Goal: Task Accomplishment & Management: Complete application form

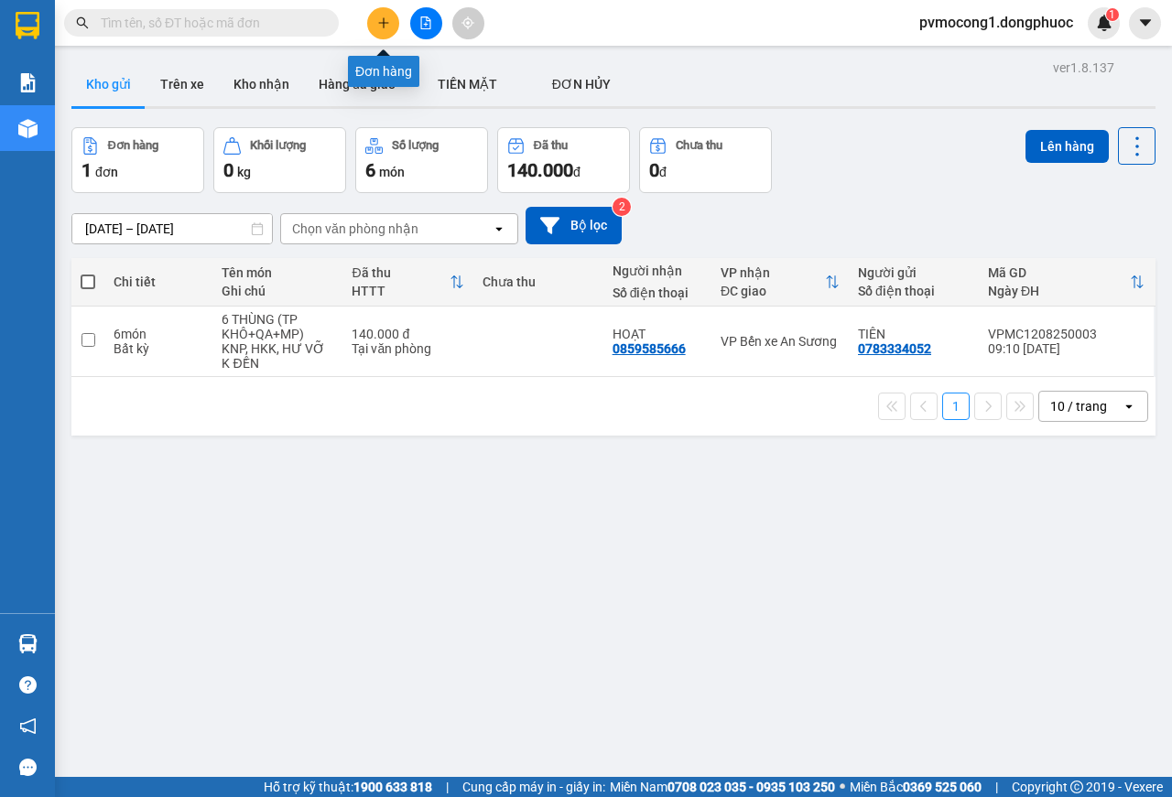
click at [386, 20] on icon "plus" at bounding box center [383, 22] width 13 height 13
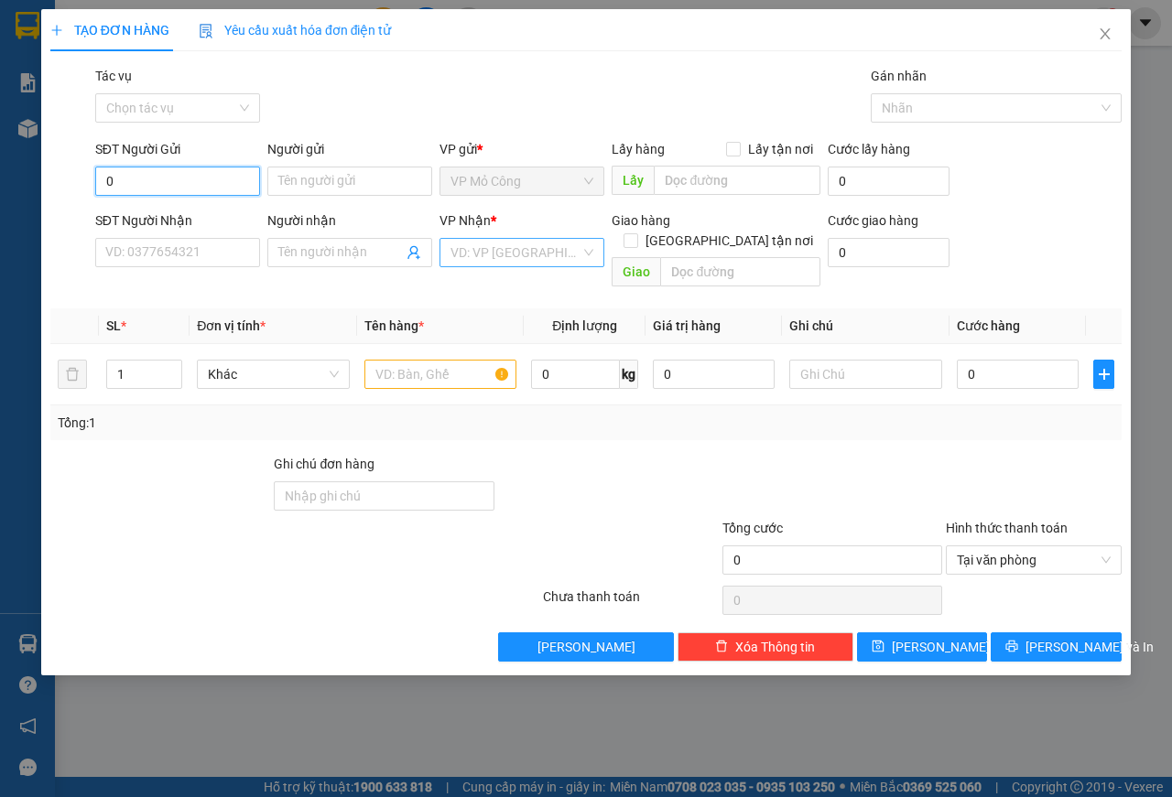
type input "0"
click at [544, 264] on input "search" at bounding box center [515, 252] width 130 height 27
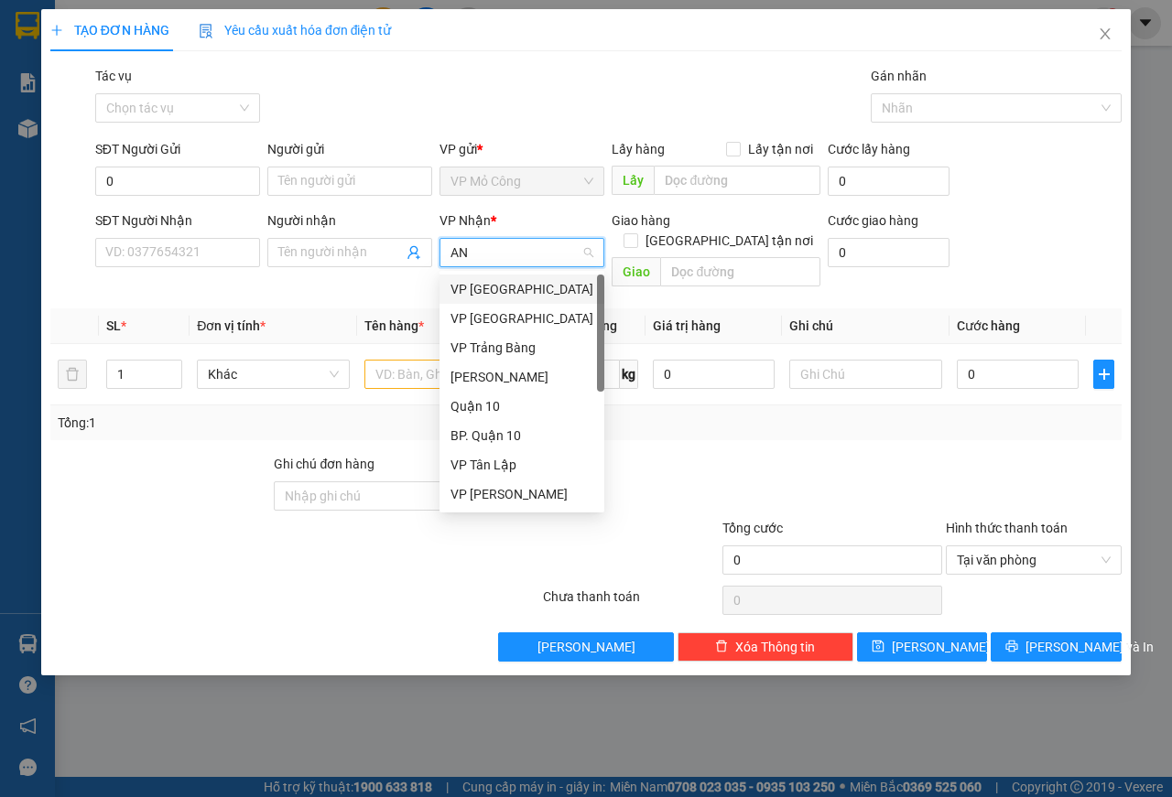
type input "AN"
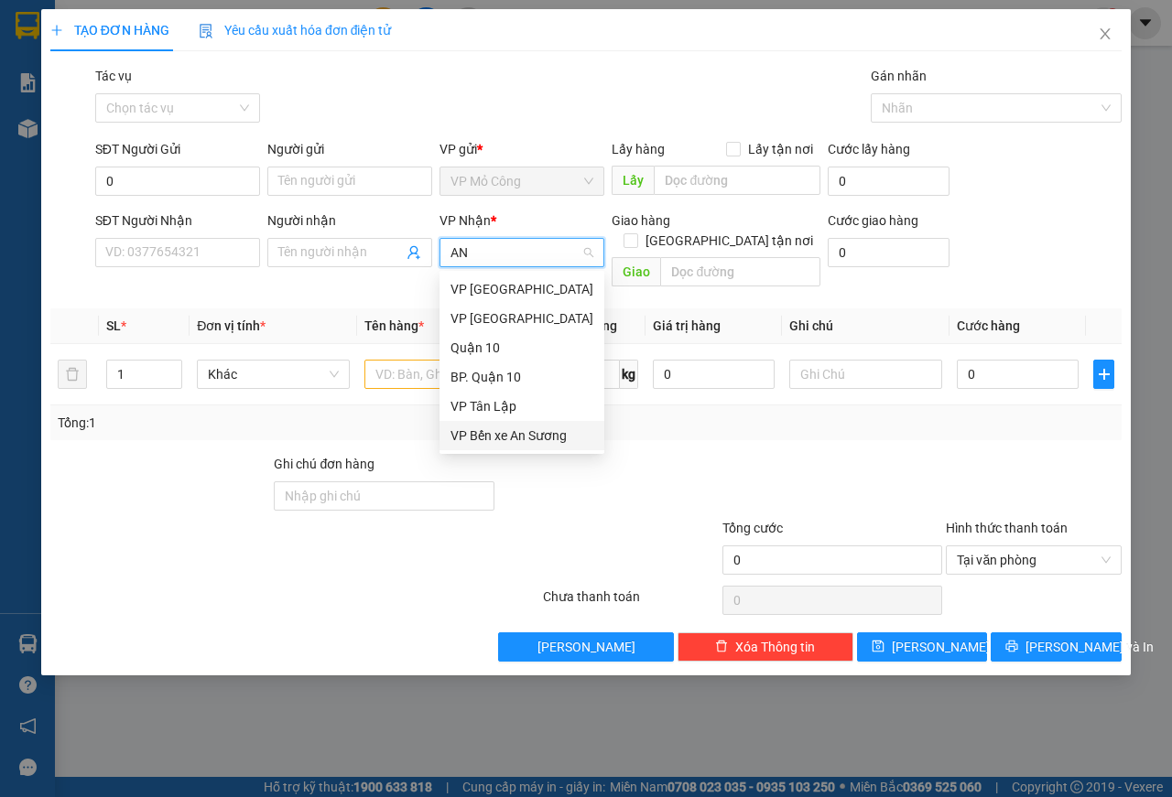
click at [545, 434] on div "VP Bến xe An Sương" at bounding box center [521, 436] width 143 height 20
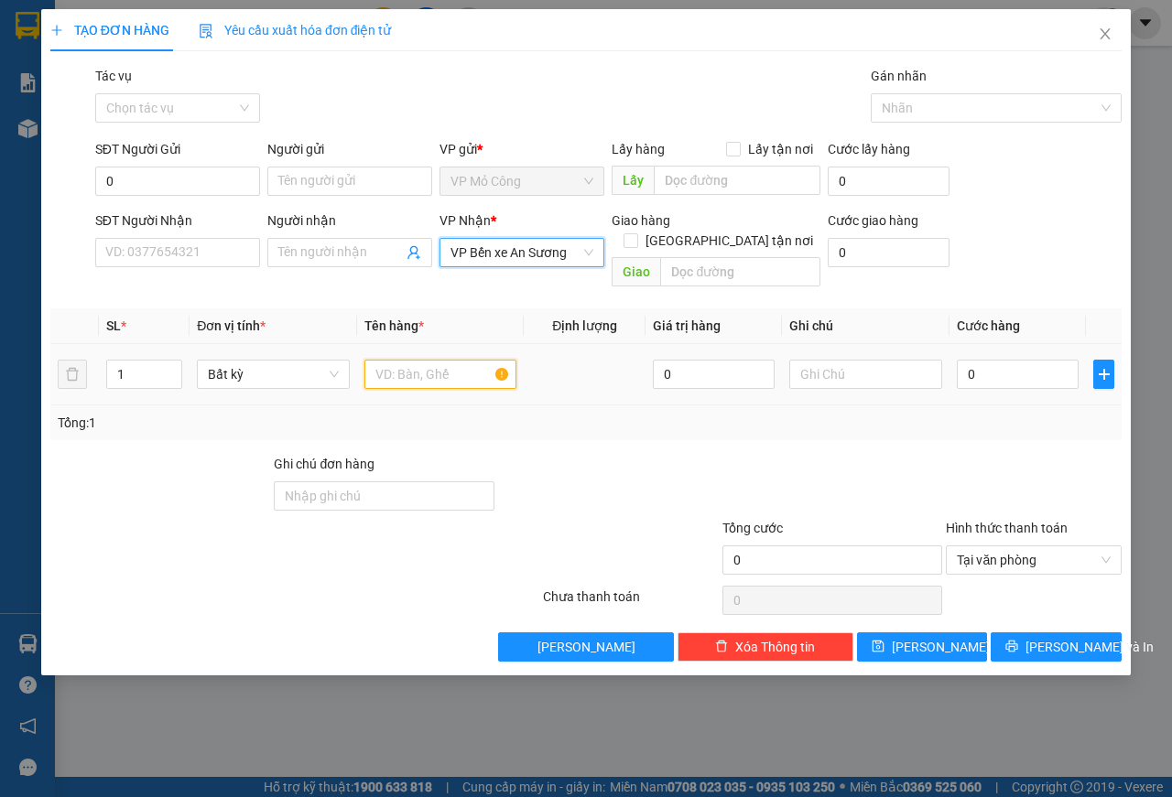
click at [458, 360] on input "text" at bounding box center [440, 374] width 153 height 29
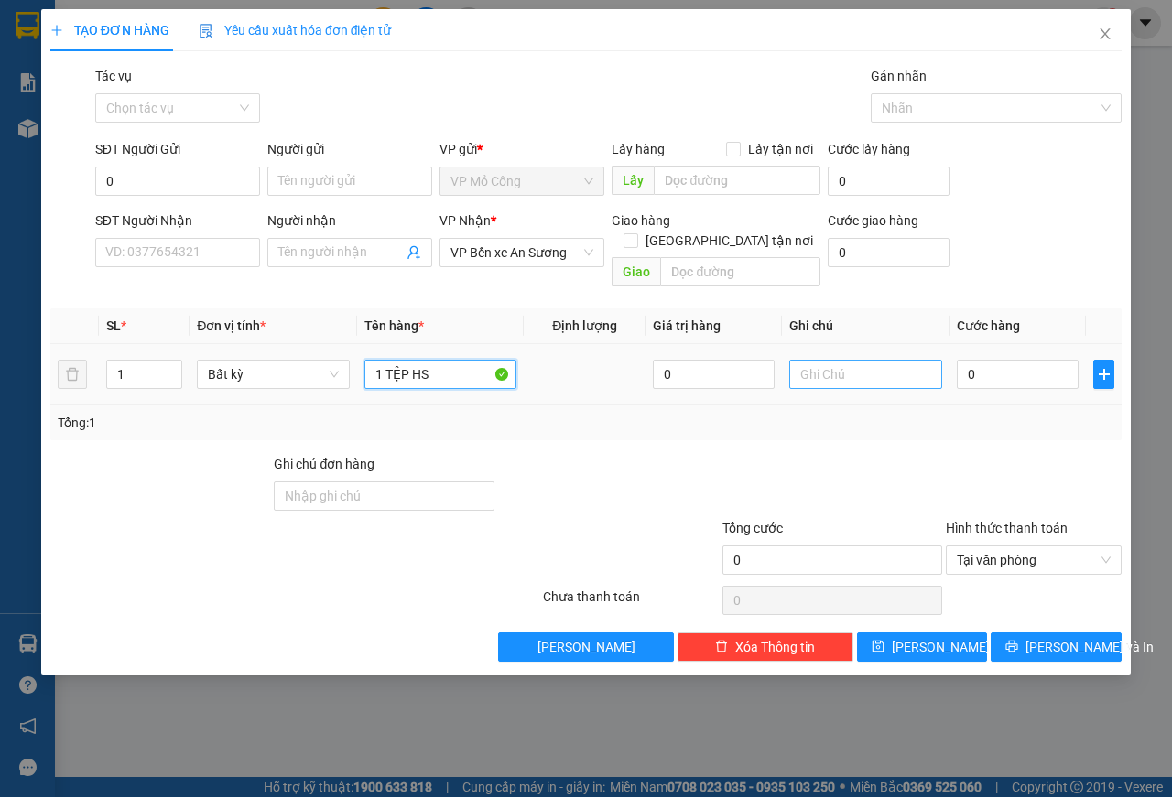
type input "1 TỆP HS"
click at [893, 360] on input "text" at bounding box center [865, 374] width 153 height 29
type input "KNP"
click at [970, 360] on input "0" at bounding box center [1018, 374] width 122 height 29
type input "2"
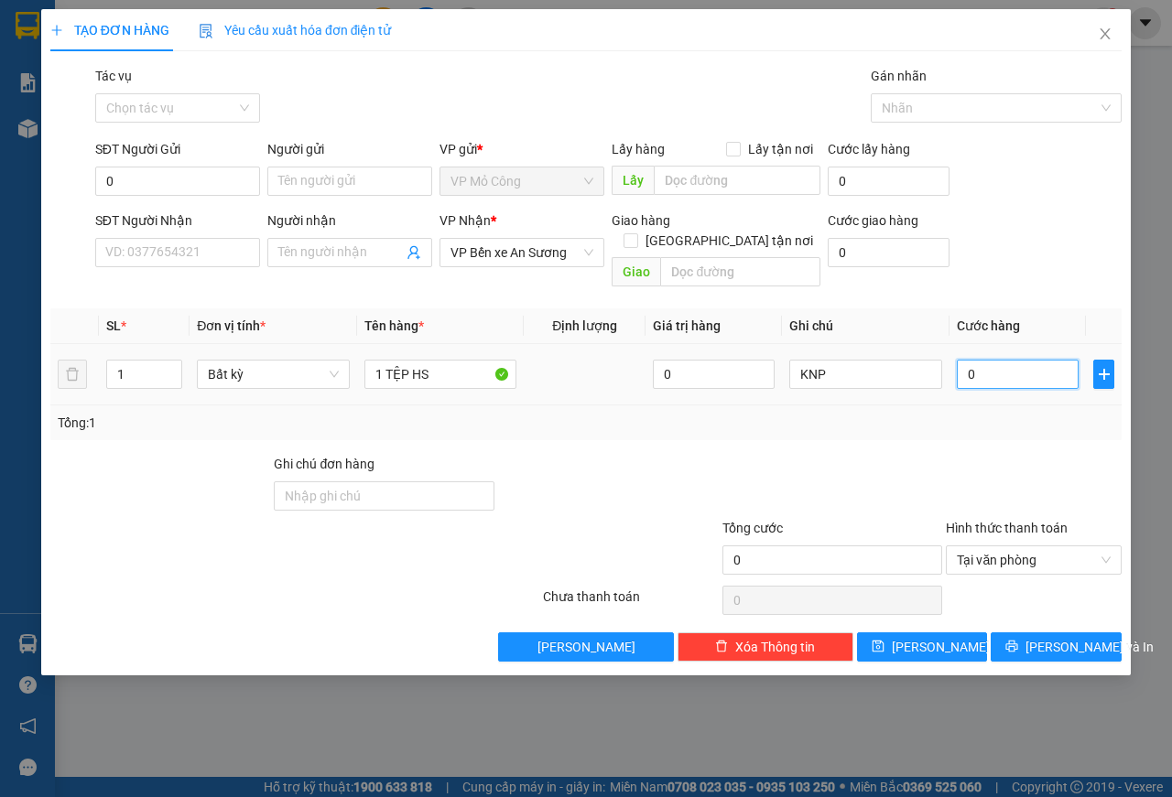
type input "2"
type input "25"
type input "250"
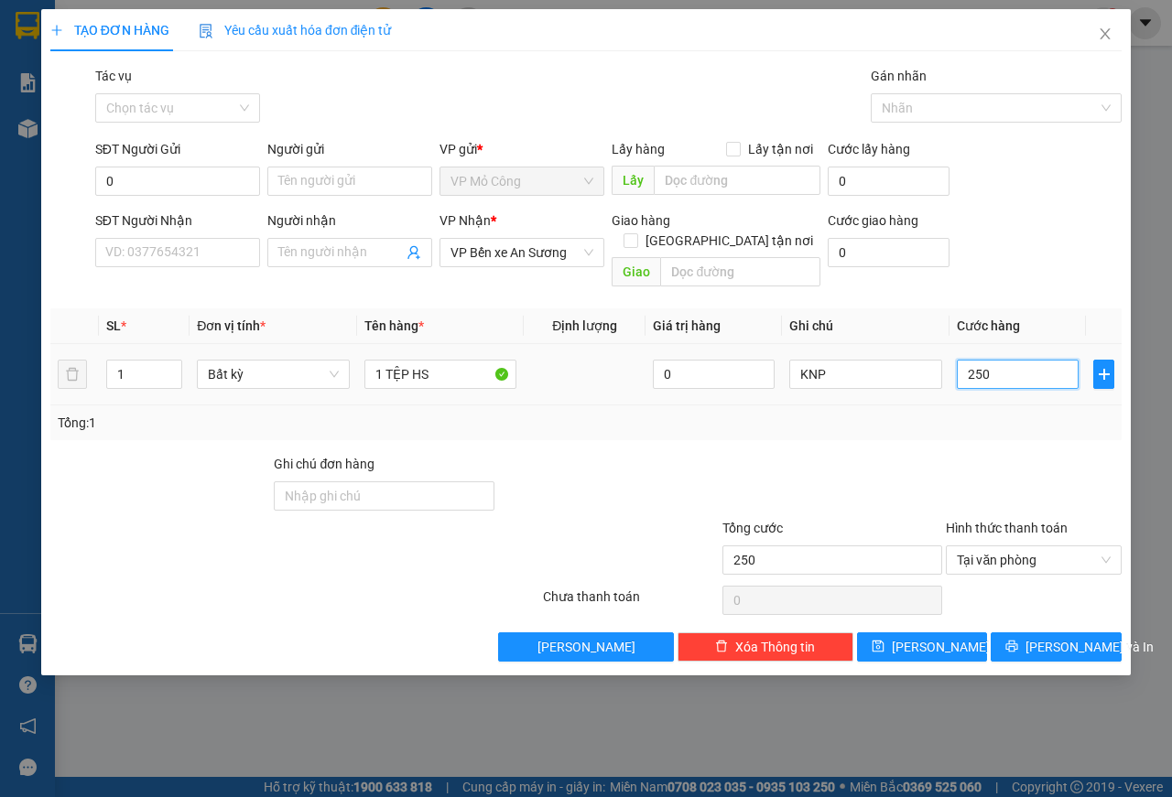
type input "2.500"
type input "25.000"
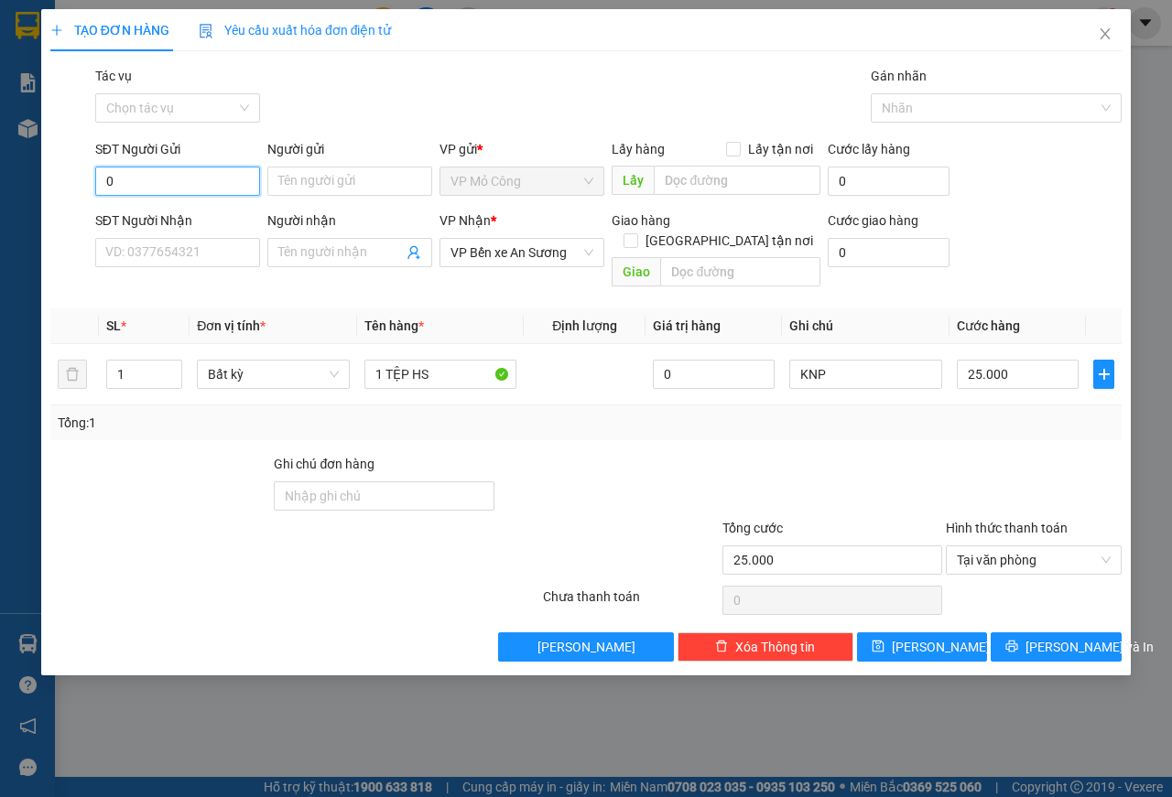
click at [241, 179] on input "0" at bounding box center [177, 181] width 165 height 29
click at [134, 186] on input "0374806246" at bounding box center [177, 181] width 165 height 29
click at [156, 191] on input "0374806246" at bounding box center [177, 181] width 165 height 29
type input "0374806246"
click at [331, 181] on input "Người gửi" at bounding box center [349, 181] width 165 height 29
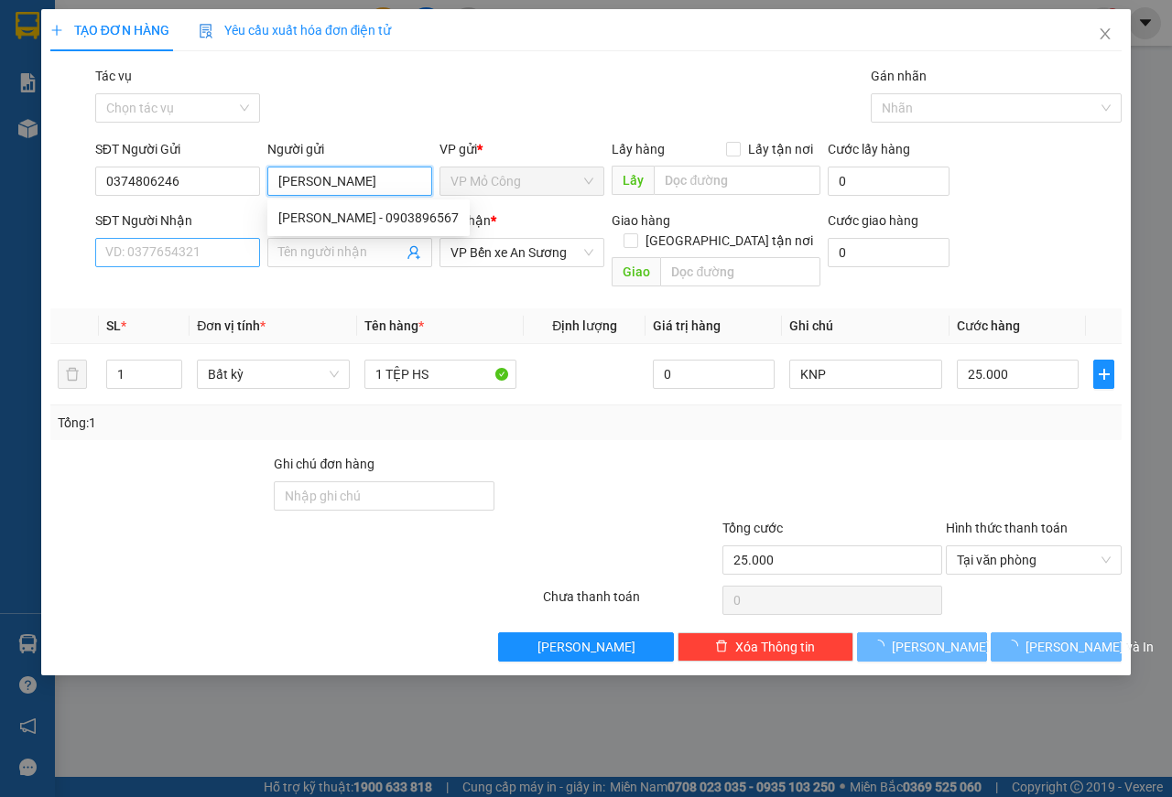
type input "[PERSON_NAME]"
click at [185, 255] on input "SĐT Người Nhận" at bounding box center [177, 252] width 165 height 29
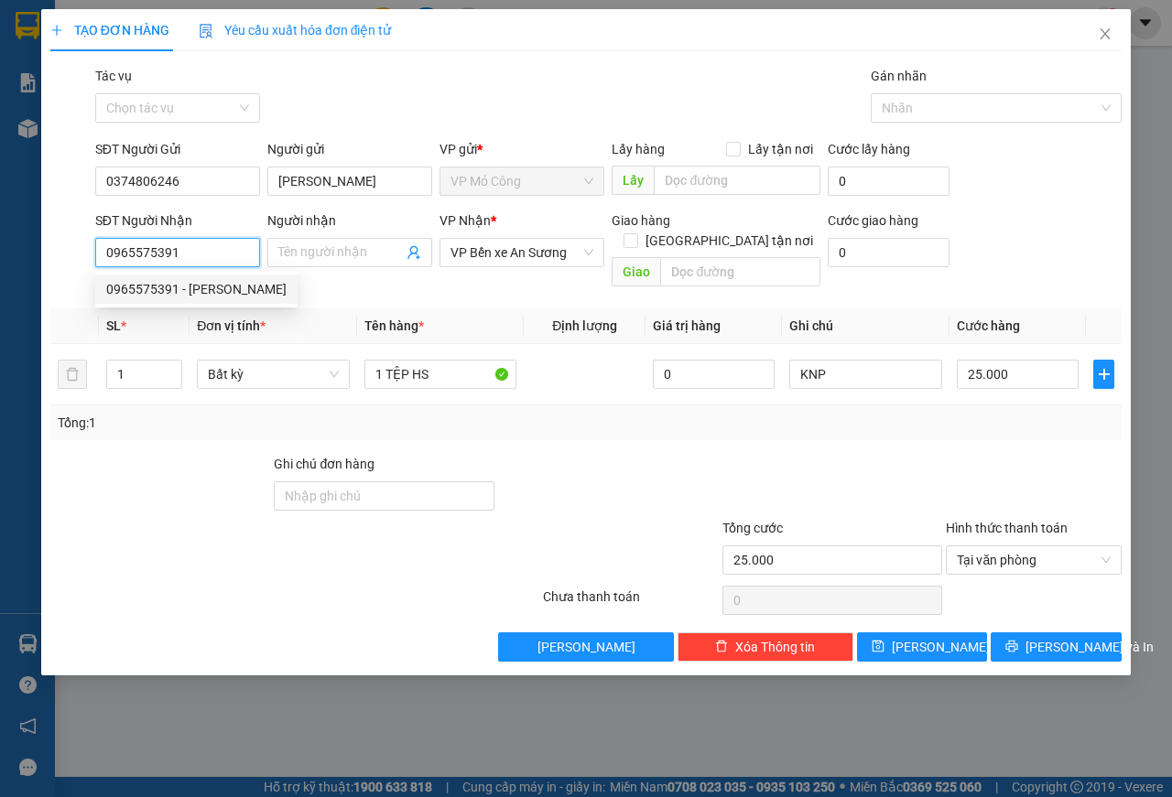
click at [142, 262] on input "0965575391" at bounding box center [177, 252] width 165 height 29
click at [156, 261] on input "0965575391" at bounding box center [177, 252] width 165 height 29
type input "0965575391"
click at [319, 255] on input "Người nhận" at bounding box center [340, 253] width 125 height 20
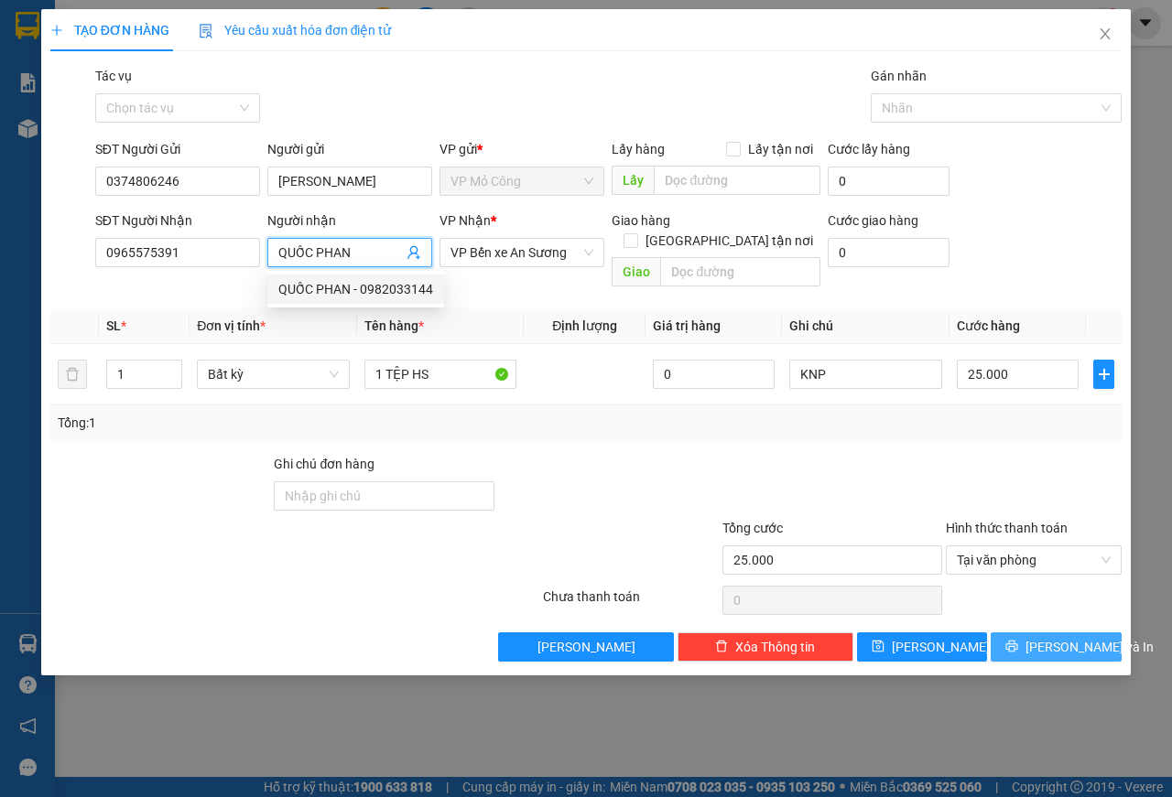
type input "QUỐC PHAN"
click at [1065, 637] on span "[PERSON_NAME] và In" at bounding box center [1089, 647] width 128 height 20
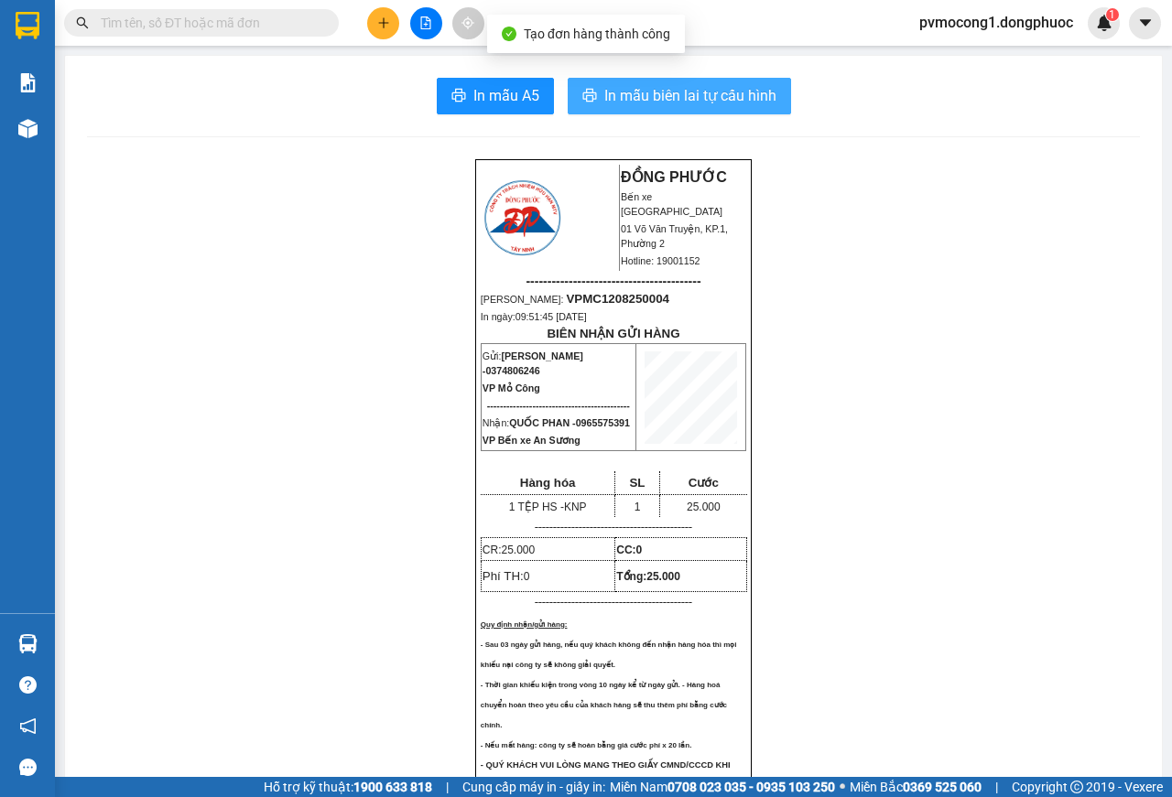
click at [671, 92] on span "In mẫu biên lai tự cấu hình" at bounding box center [690, 95] width 172 height 23
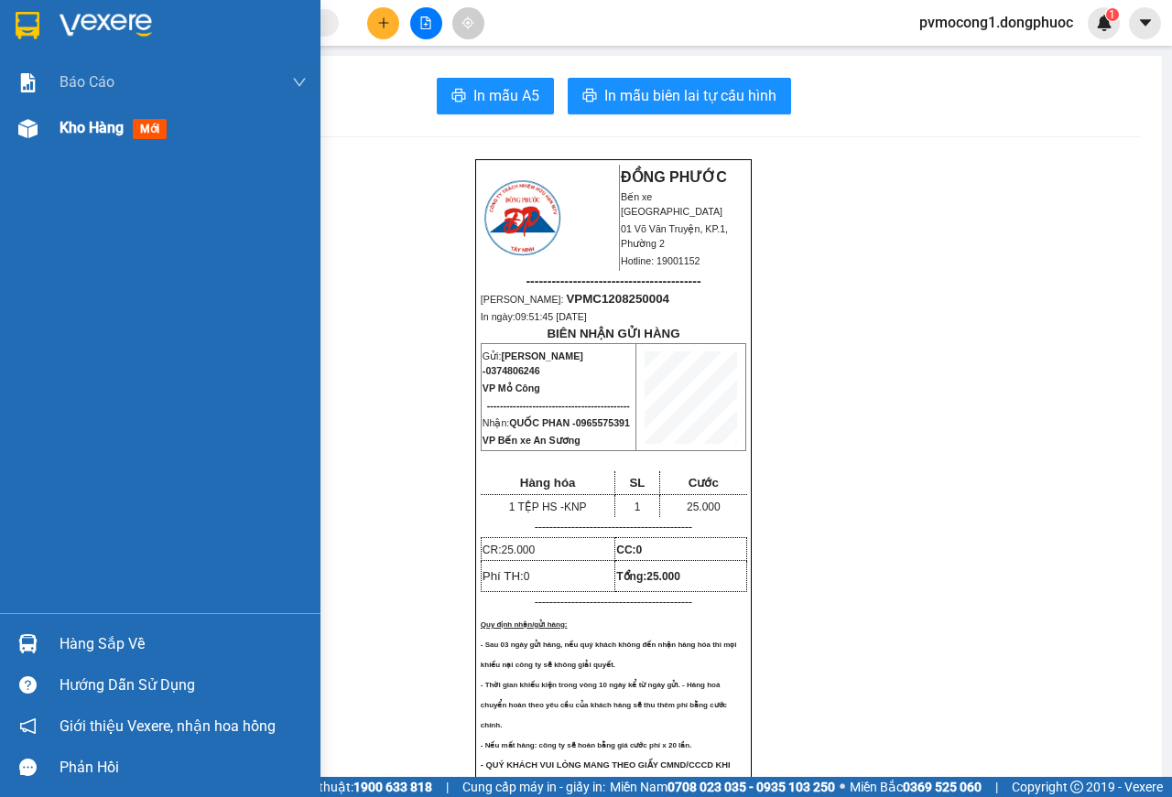
click at [10, 120] on div "Kho hàng mới" at bounding box center [160, 128] width 320 height 46
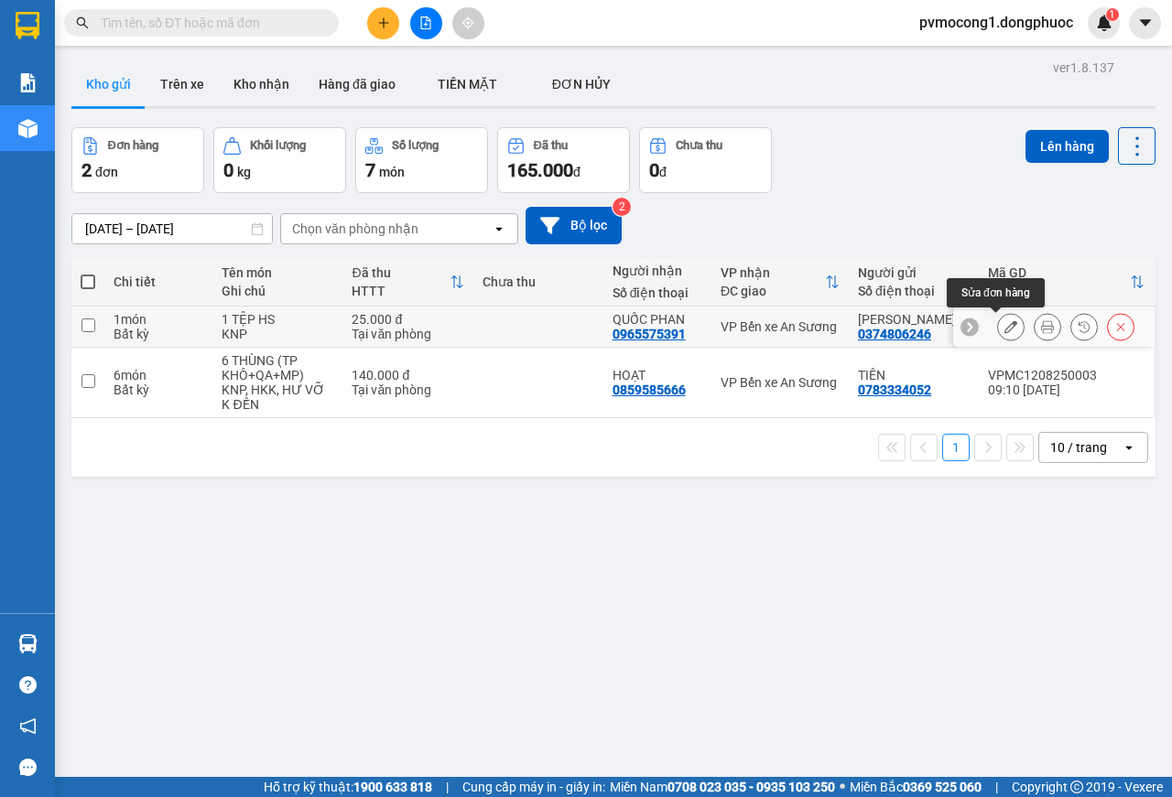
click at [1004, 326] on icon at bounding box center [1010, 326] width 13 height 13
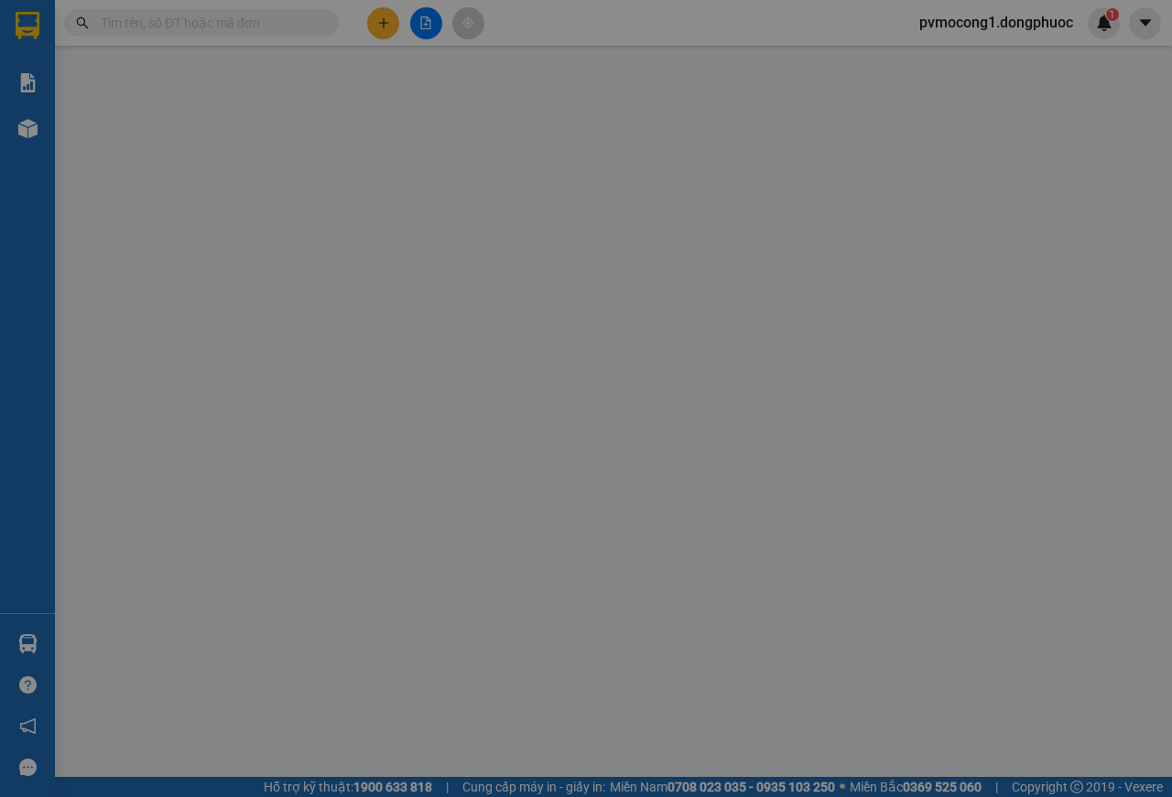
type input "0374806246"
type input "0965575391"
type input "25.000"
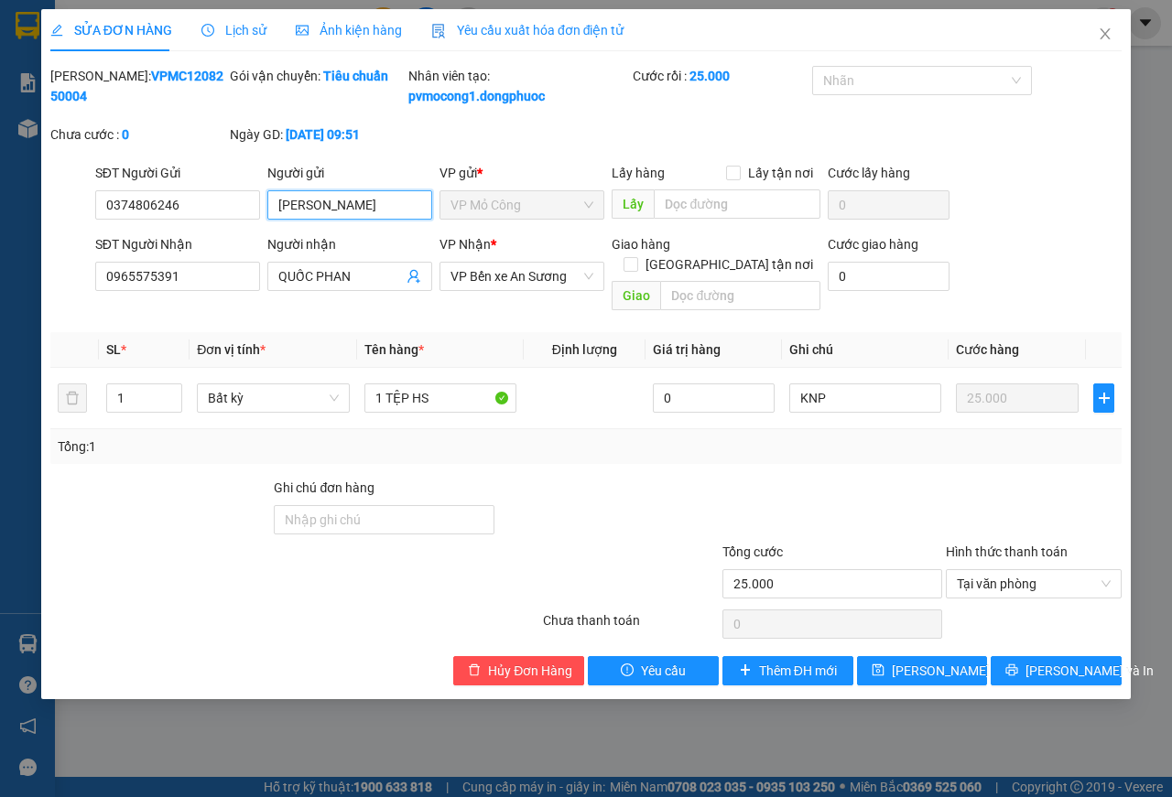
click at [366, 220] on input "[PERSON_NAME]" at bounding box center [349, 204] width 165 height 29
type input "NGỌC NÀNG"
click at [942, 667] on span "[PERSON_NAME] thay đổi" at bounding box center [965, 671] width 146 height 20
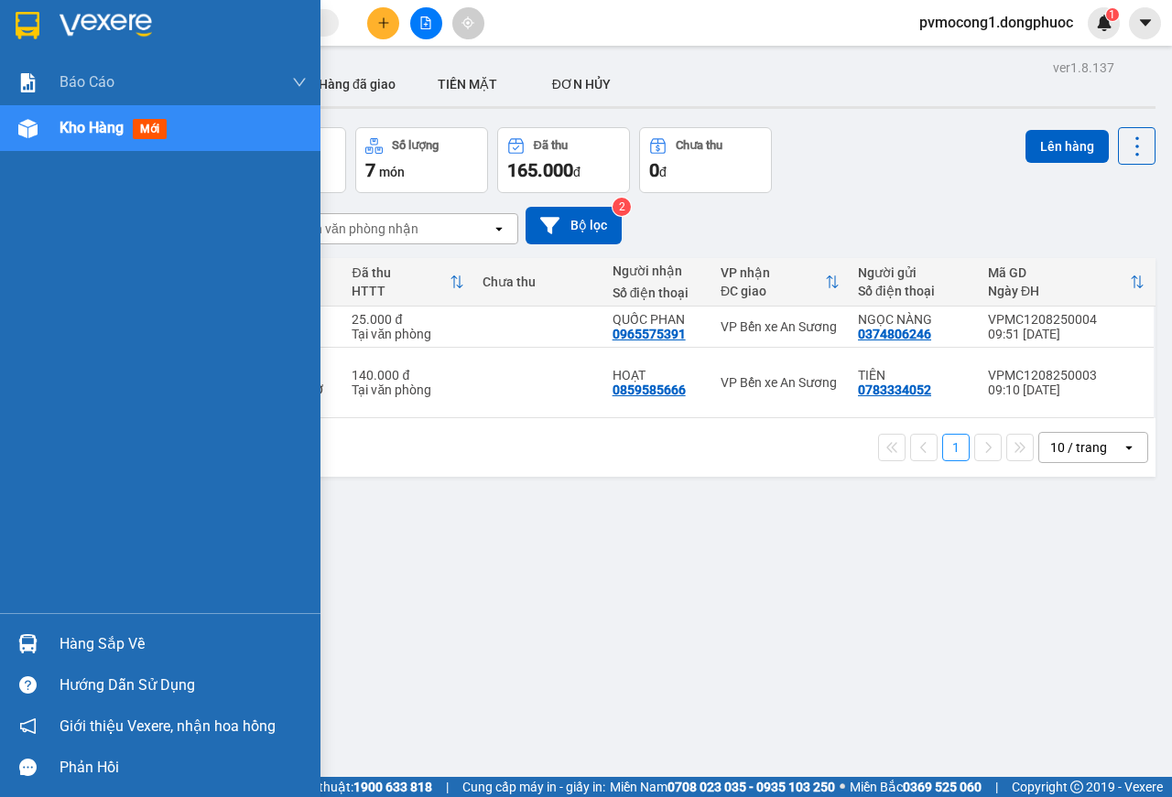
click at [30, 650] on img at bounding box center [27, 643] width 19 height 19
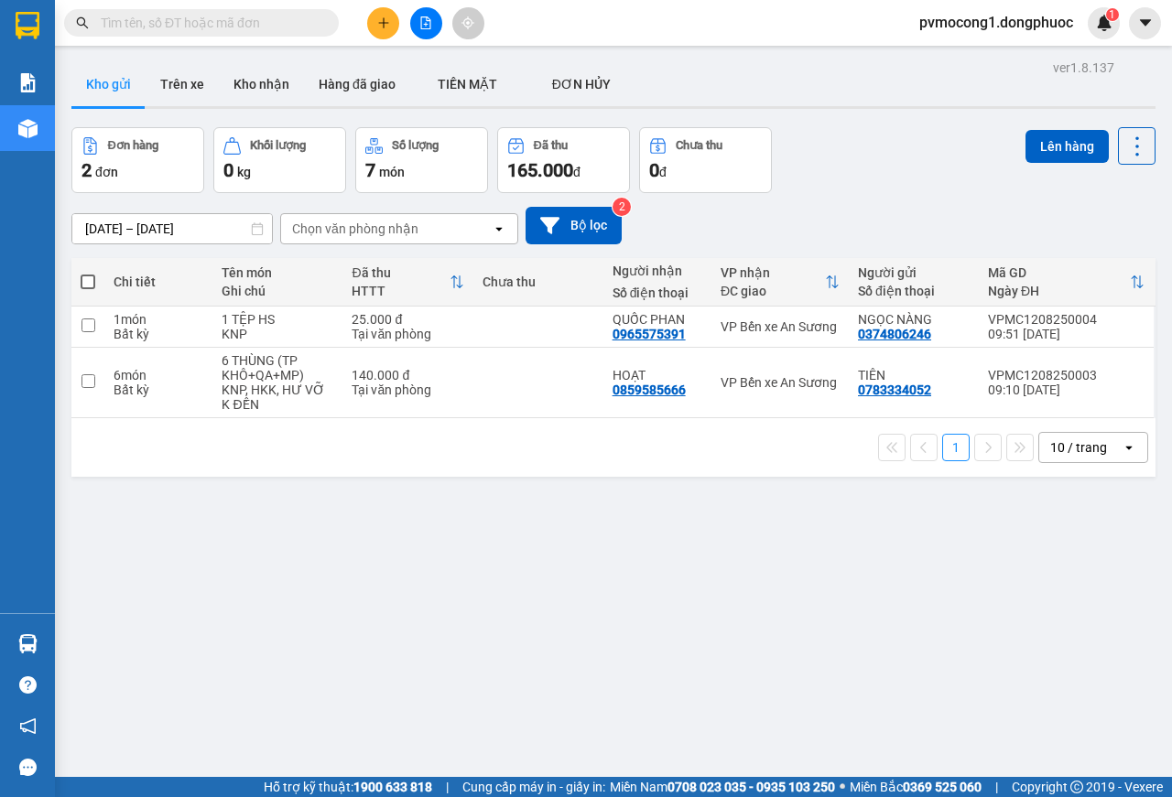
click at [266, 521] on section "Kết quả tìm kiếm ( 0 ) Bộ lọc No Data pvmocong1.dongphuoc 1 Báo cáo Mẫu 1: Báo …" at bounding box center [586, 398] width 1172 height 797
